Goal: Information Seeking & Learning: Check status

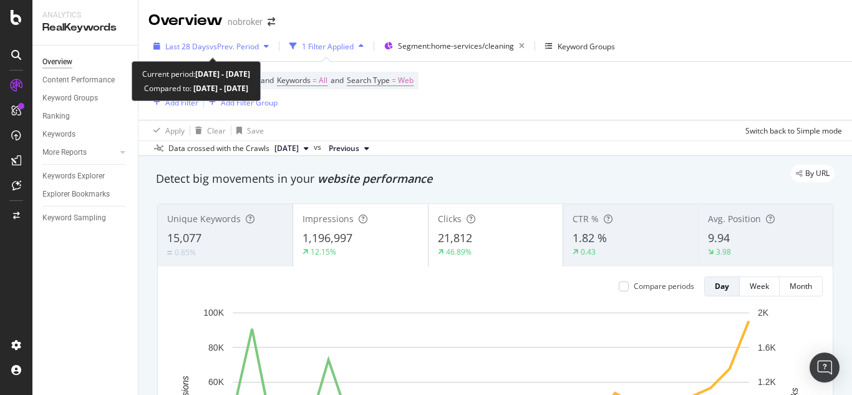
click at [186, 51] on span "Last 28 Days" at bounding box center [187, 46] width 44 height 11
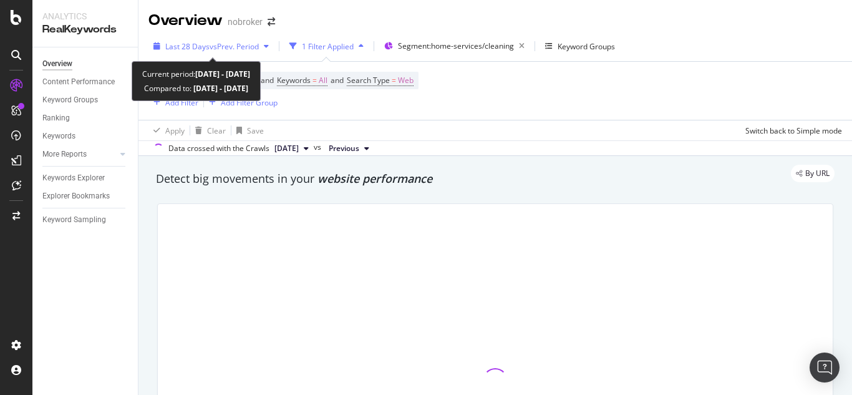
click at [196, 49] on span "Last 28 Days" at bounding box center [187, 46] width 44 height 11
